Goal: Obtain resource: Download file/media

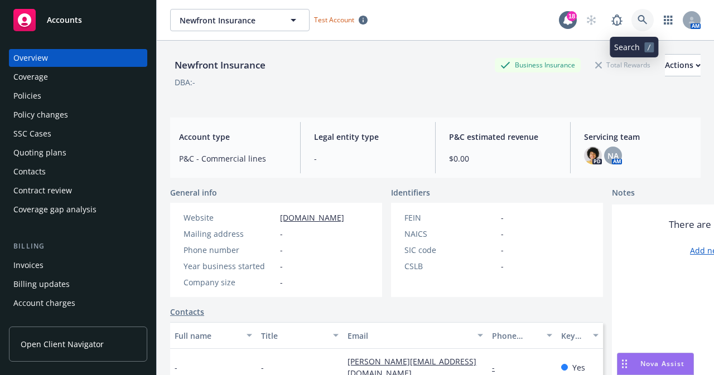
click at [637, 22] on icon at bounding box center [642, 20] width 10 height 10
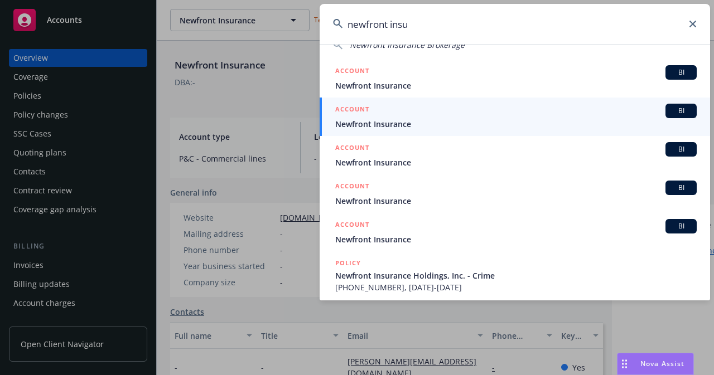
scroll to position [96, 0]
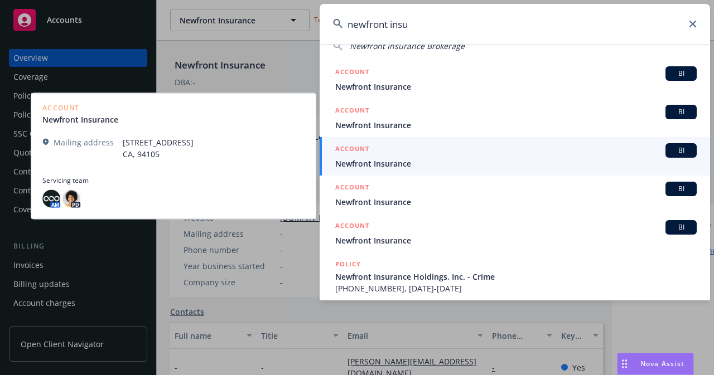
type input "newfront insu"
click at [374, 171] on link "ACCOUNT BI Newfront Insurance" at bounding box center [514, 156] width 390 height 38
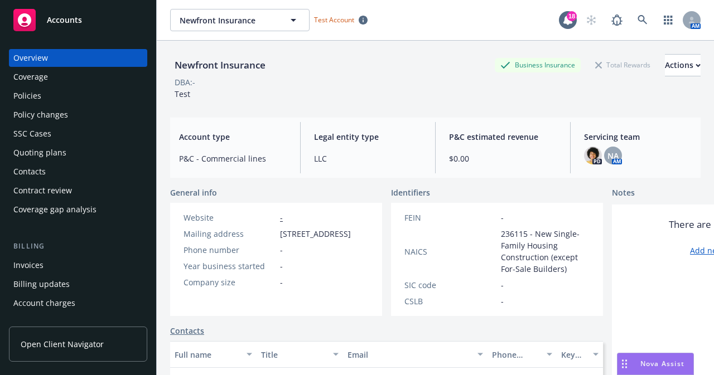
click at [31, 92] on div "Policies" at bounding box center [27, 96] width 28 height 18
click at [638, 20] on icon at bounding box center [642, 20] width 10 height 10
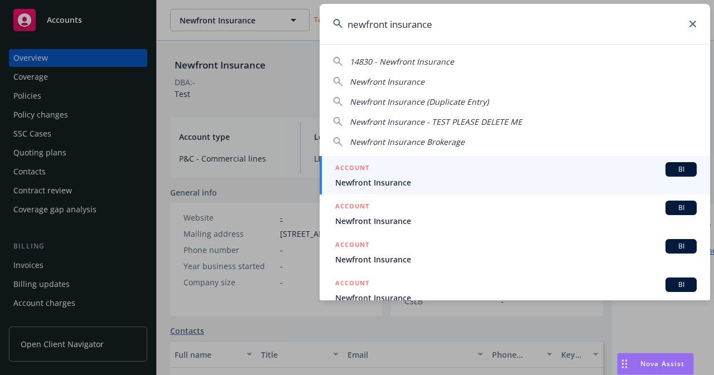
click at [380, 84] on span "Newfront Insurance" at bounding box center [387, 81] width 75 height 11
type input "Newfront Insurance"
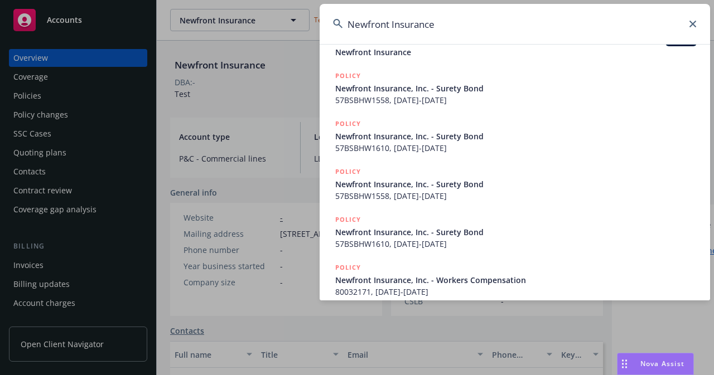
scroll to position [274, 0]
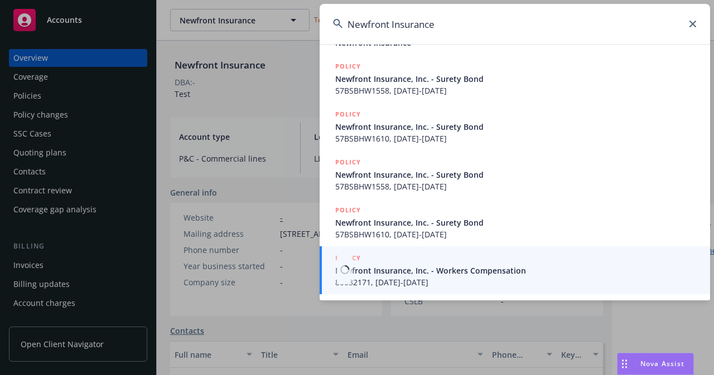
click at [474, 283] on span "80032171, [DATE]-[DATE]" at bounding box center [515, 283] width 361 height 12
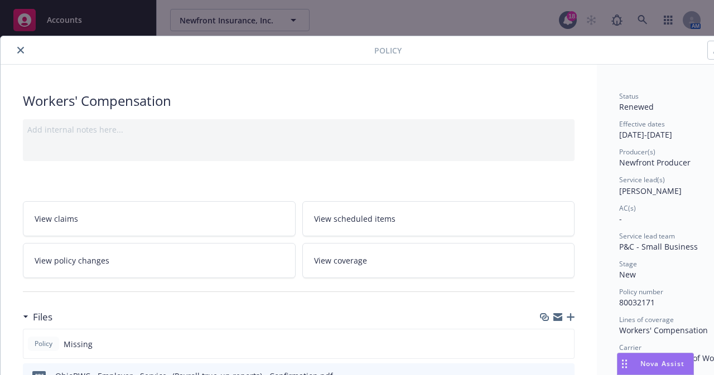
click at [19, 51] on icon "close" at bounding box center [20, 50] width 7 height 7
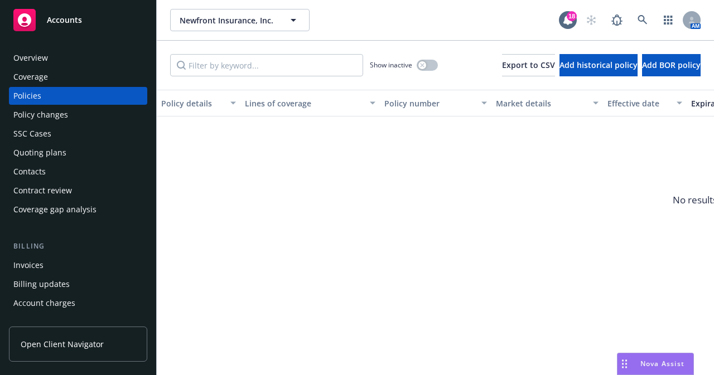
click at [57, 114] on div "Policy changes" at bounding box center [40, 115] width 55 height 18
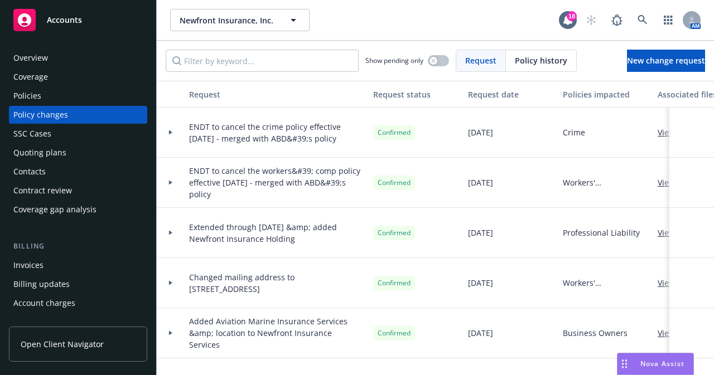
click at [43, 101] on div "Policies" at bounding box center [77, 96] width 129 height 18
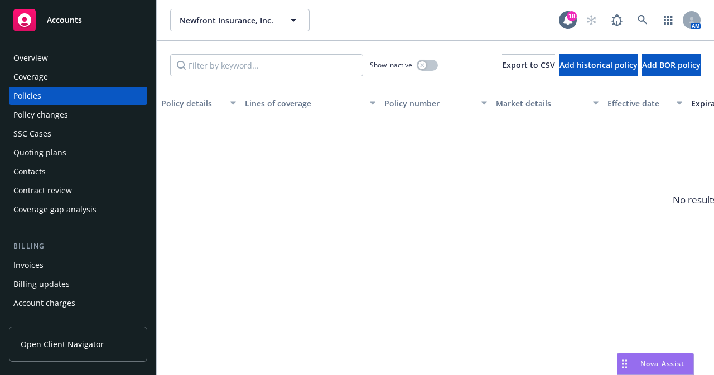
click at [61, 17] on span "Accounts" at bounding box center [64, 20] width 35 height 9
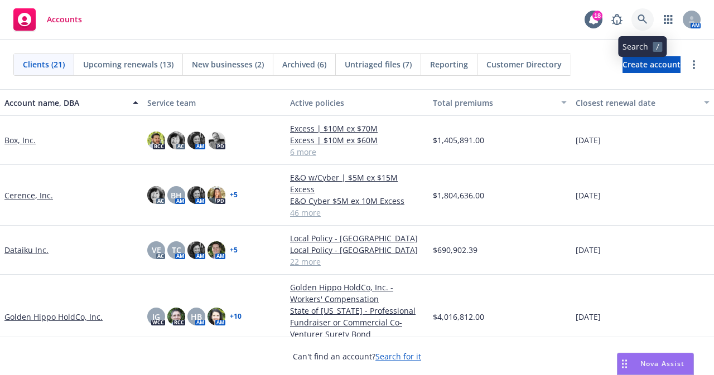
click at [643, 18] on icon at bounding box center [641, 18] width 9 height 9
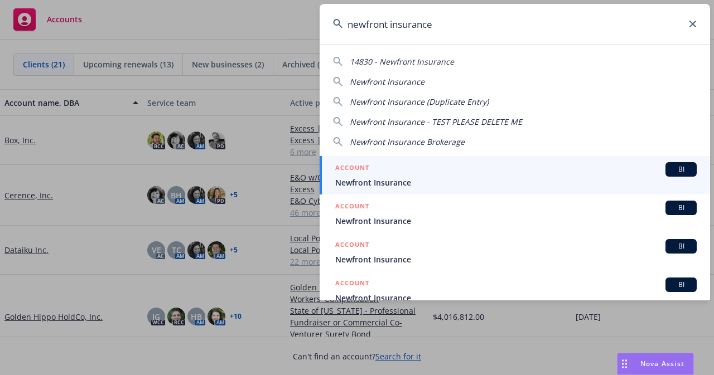
click at [433, 145] on span "Newfront Insurance Brokerage" at bounding box center [407, 142] width 115 height 11
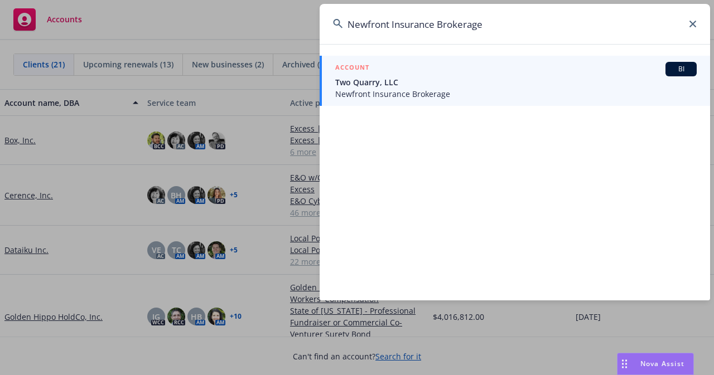
click at [694, 27] on input "Newfront Insurance Brokerage" at bounding box center [514, 24] width 390 height 40
drag, startPoint x: 439, startPoint y: 24, endPoint x: 495, endPoint y: 30, distance: 56.0
click at [495, 30] on input "Newfront Insurance Brokerage" at bounding box center [514, 24] width 390 height 40
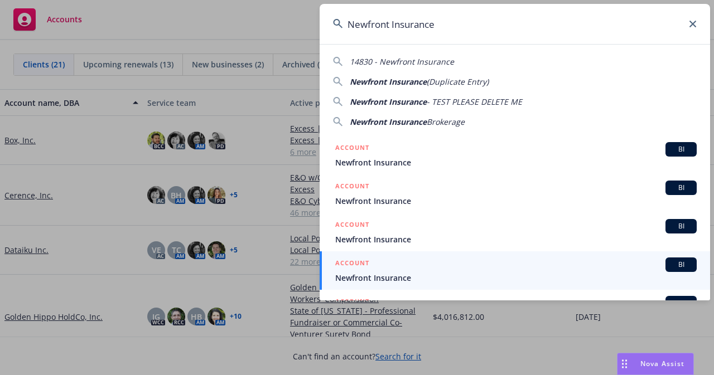
click at [448, 25] on input "Newfront Insurance" at bounding box center [514, 24] width 390 height 40
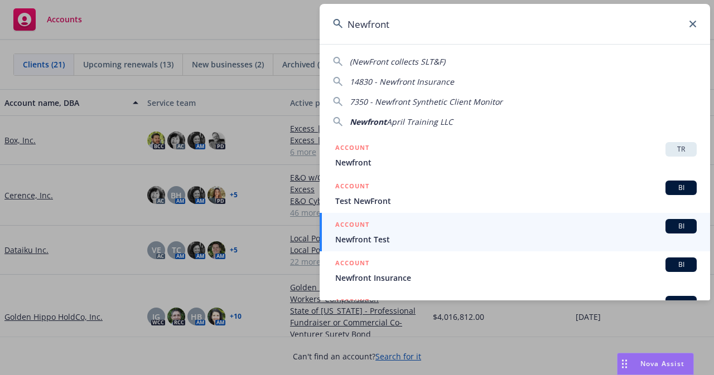
click at [423, 83] on span "14830 - Newfront Insurance" at bounding box center [402, 81] width 104 height 11
type input "14830 - Newfront Insurance"
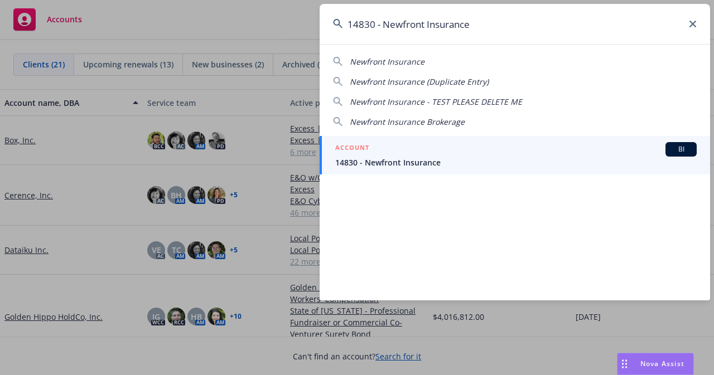
click at [691, 22] on icon at bounding box center [692, 24] width 7 height 7
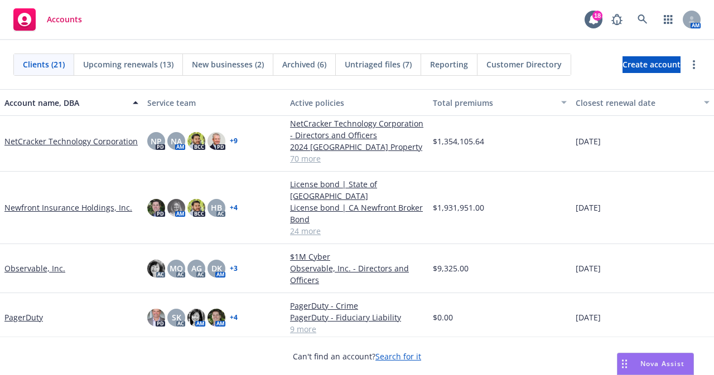
scroll to position [290, 0]
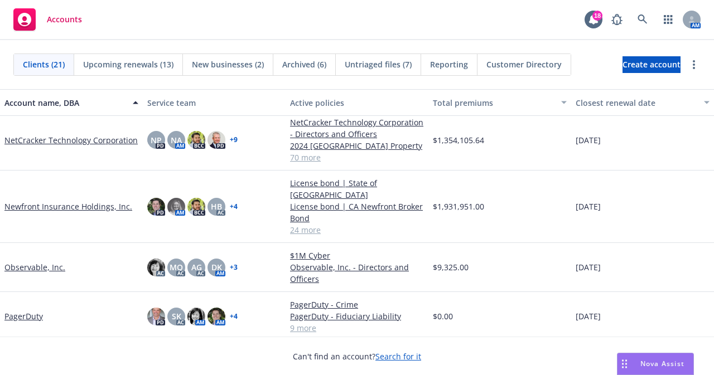
click at [85, 201] on link "Newfront Insurance Holdings, Inc." at bounding box center [68, 207] width 128 height 12
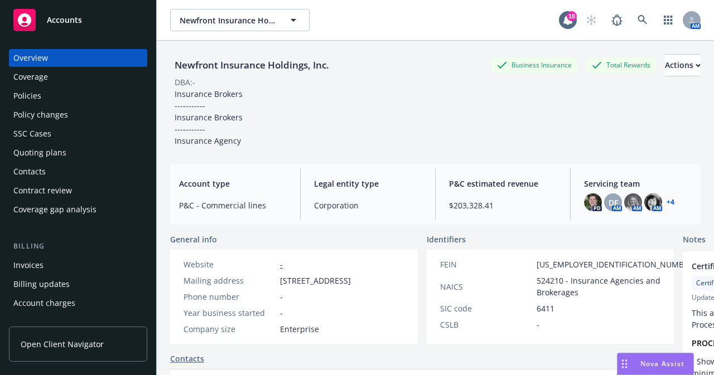
click at [37, 94] on div "Policies" at bounding box center [27, 96] width 28 height 18
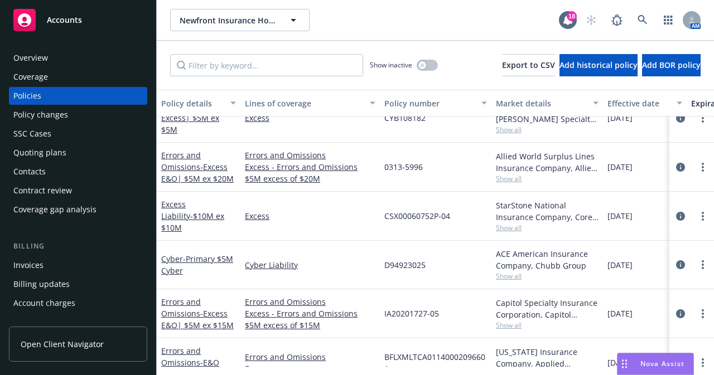
scroll to position [395, 0]
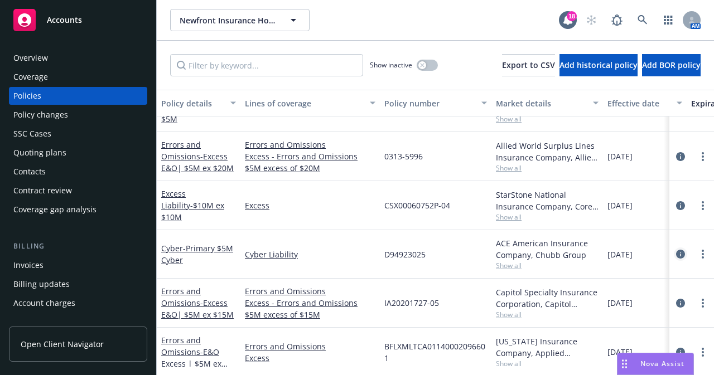
click at [676, 255] on icon "circleInformation" at bounding box center [680, 254] width 9 height 9
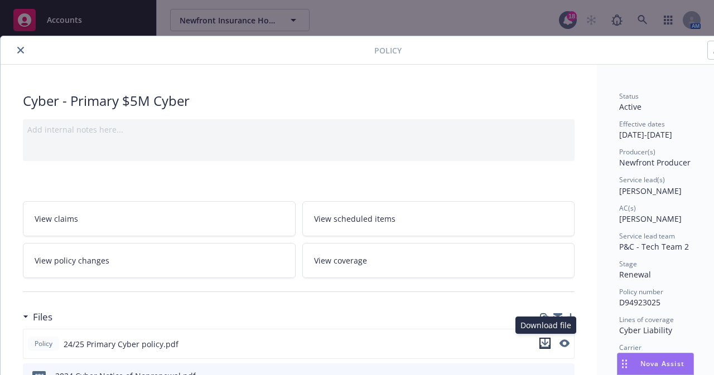
click at [545, 341] on icon "download file" at bounding box center [544, 342] width 7 height 7
click at [520, 321] on div "Files" at bounding box center [298, 316] width 551 height 23
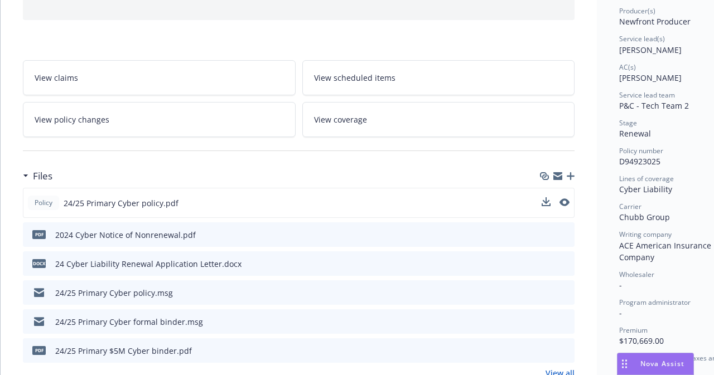
scroll to position [163, 0]
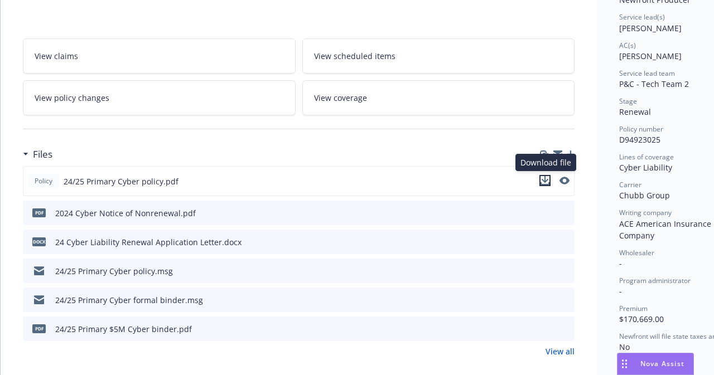
click at [543, 178] on icon "download file" at bounding box center [544, 180] width 9 height 9
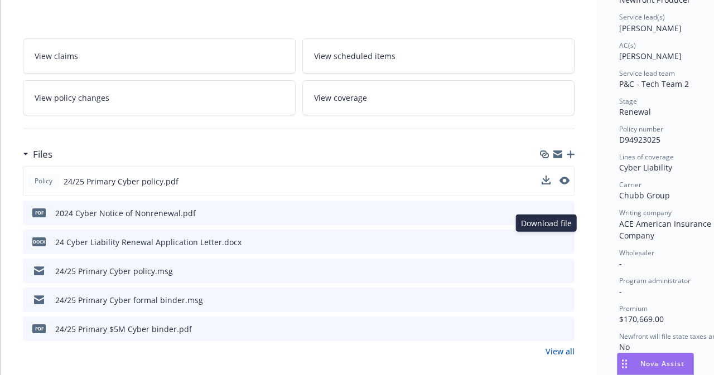
click at [544, 240] on icon "download file" at bounding box center [545, 241] width 9 height 9
click at [559, 351] on link "View all" at bounding box center [559, 352] width 29 height 12
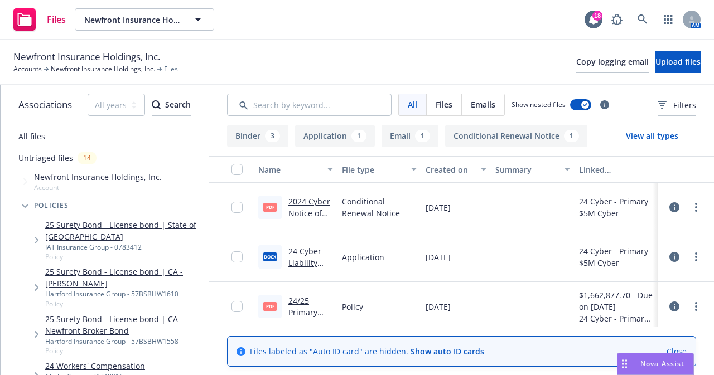
scroll to position [9, 0]
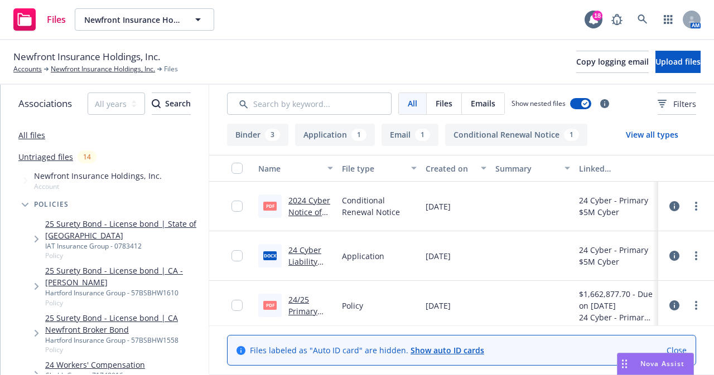
click at [677, 251] on icon at bounding box center [674, 256] width 10 height 10
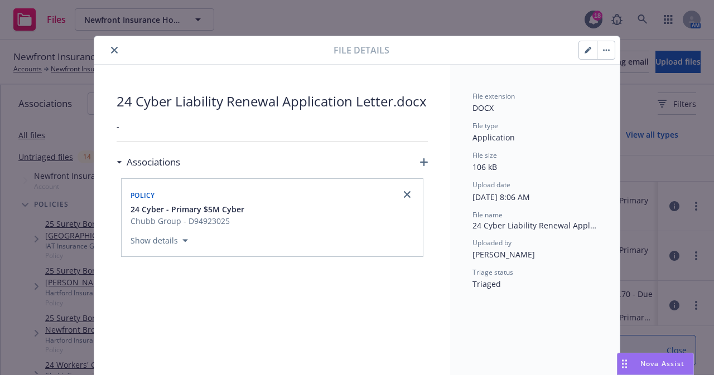
click at [113, 51] on icon "close" at bounding box center [114, 50] width 7 height 7
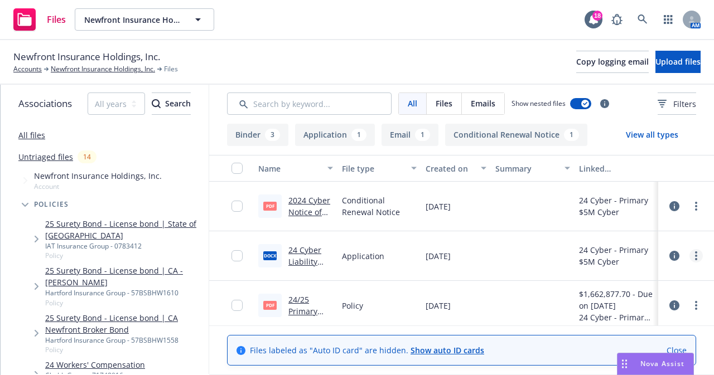
click at [697, 255] on circle "more" at bounding box center [696, 256] width 2 height 2
click at [303, 251] on link "24 Cyber Liability Renewal Application Letter.docx" at bounding box center [309, 273] width 42 height 57
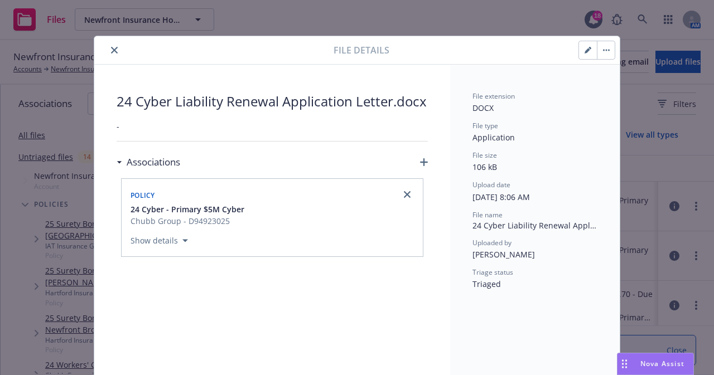
scroll to position [33, 0]
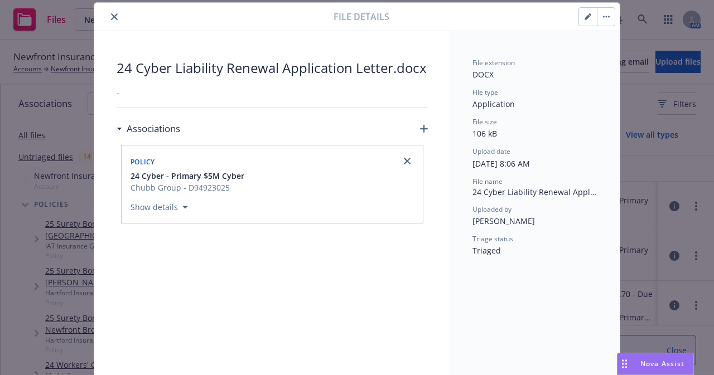
click at [108, 20] on button "close" at bounding box center [114, 16] width 13 height 13
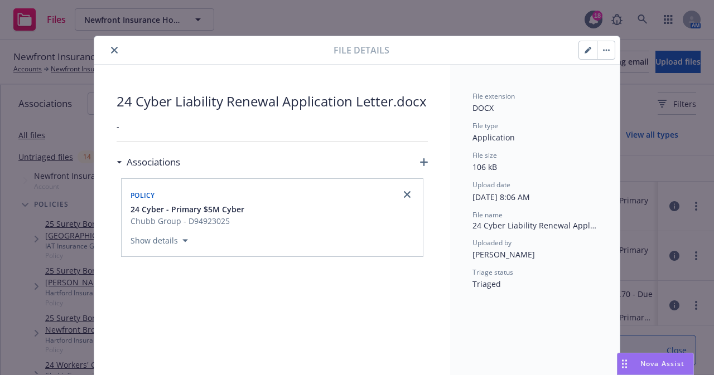
scroll to position [33, 0]
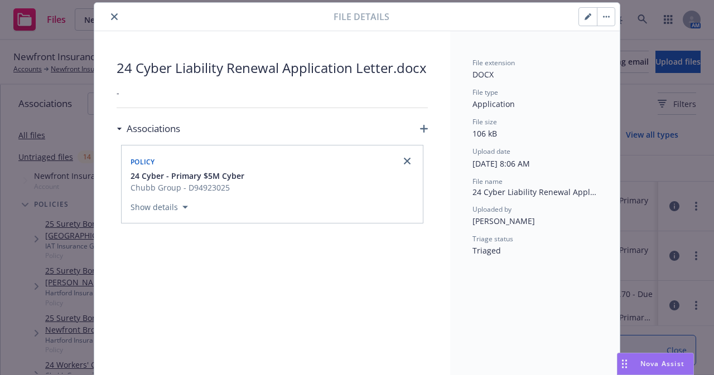
click at [111, 15] on icon "close" at bounding box center [114, 16] width 7 height 7
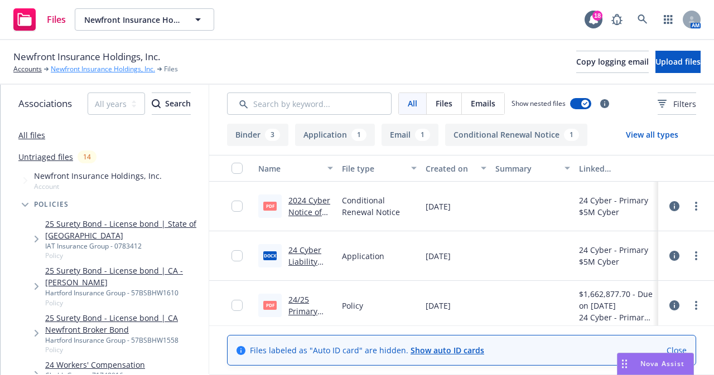
click at [107, 69] on link "Newfront Insurance Holdings, Inc." at bounding box center [103, 69] width 104 height 10
